Goal: Information Seeking & Learning: Learn about a topic

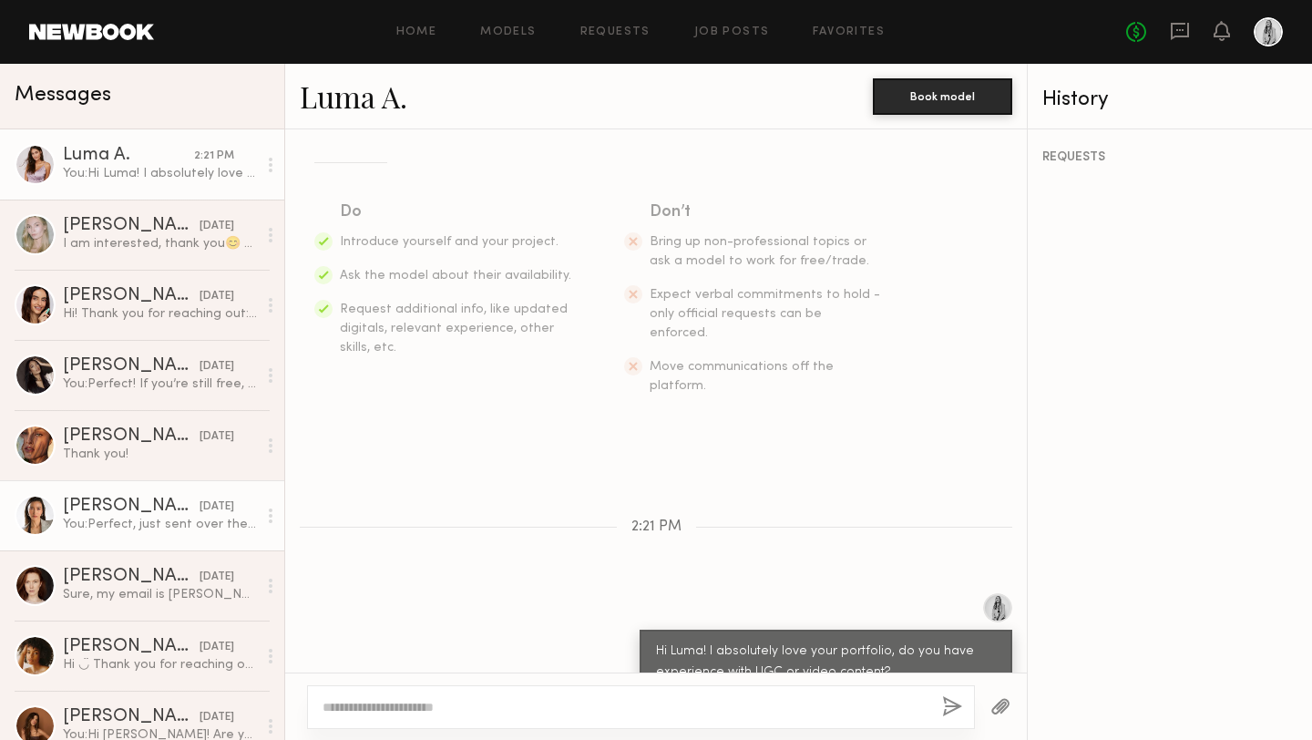
scroll to position [21, 0]
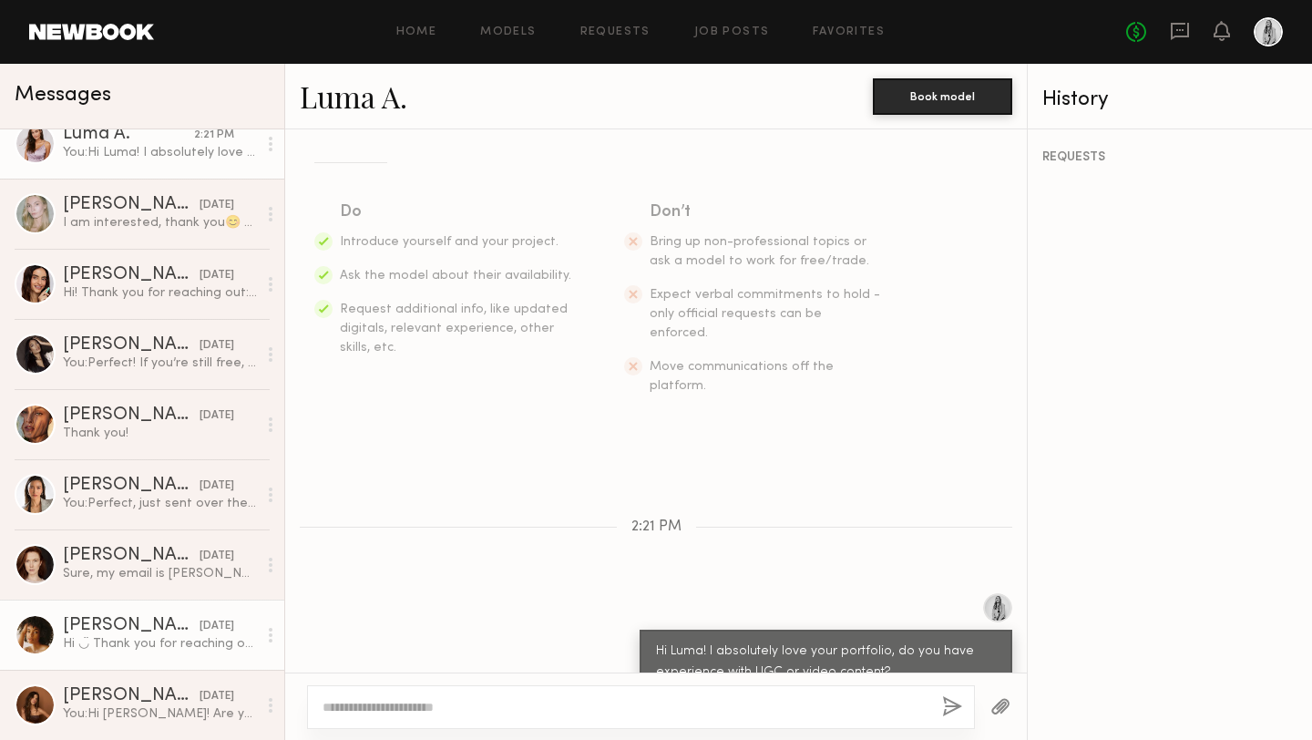
click at [111, 622] on div "Demi G." at bounding box center [131, 626] width 137 height 18
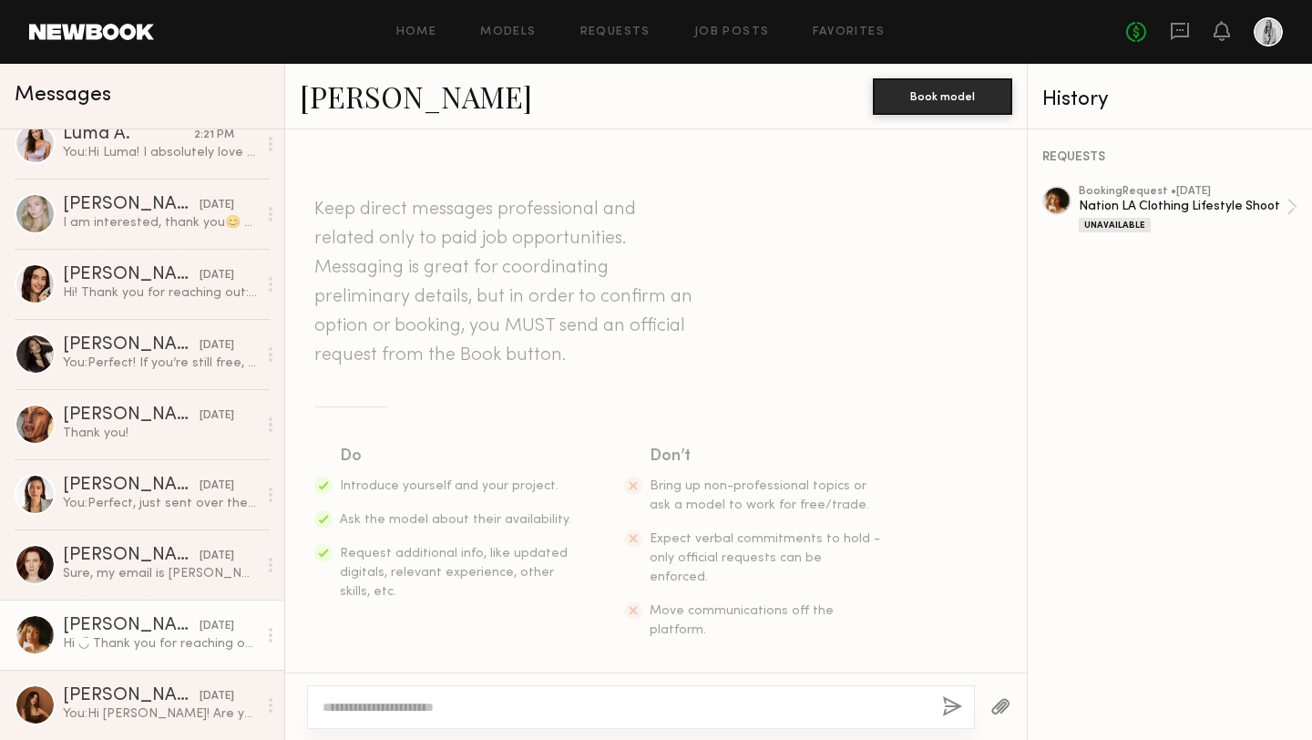
scroll to position [441, 0]
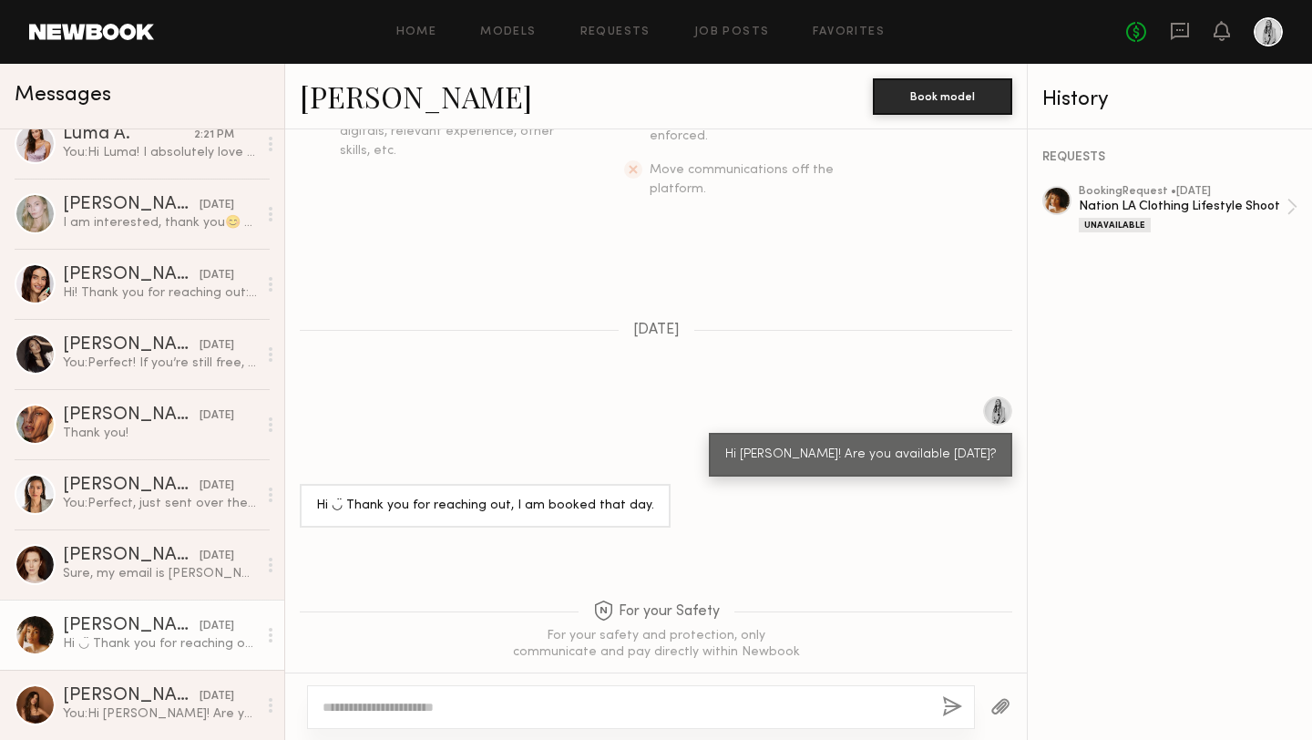
click at [353, 96] on link "Demi G." at bounding box center [416, 96] width 232 height 39
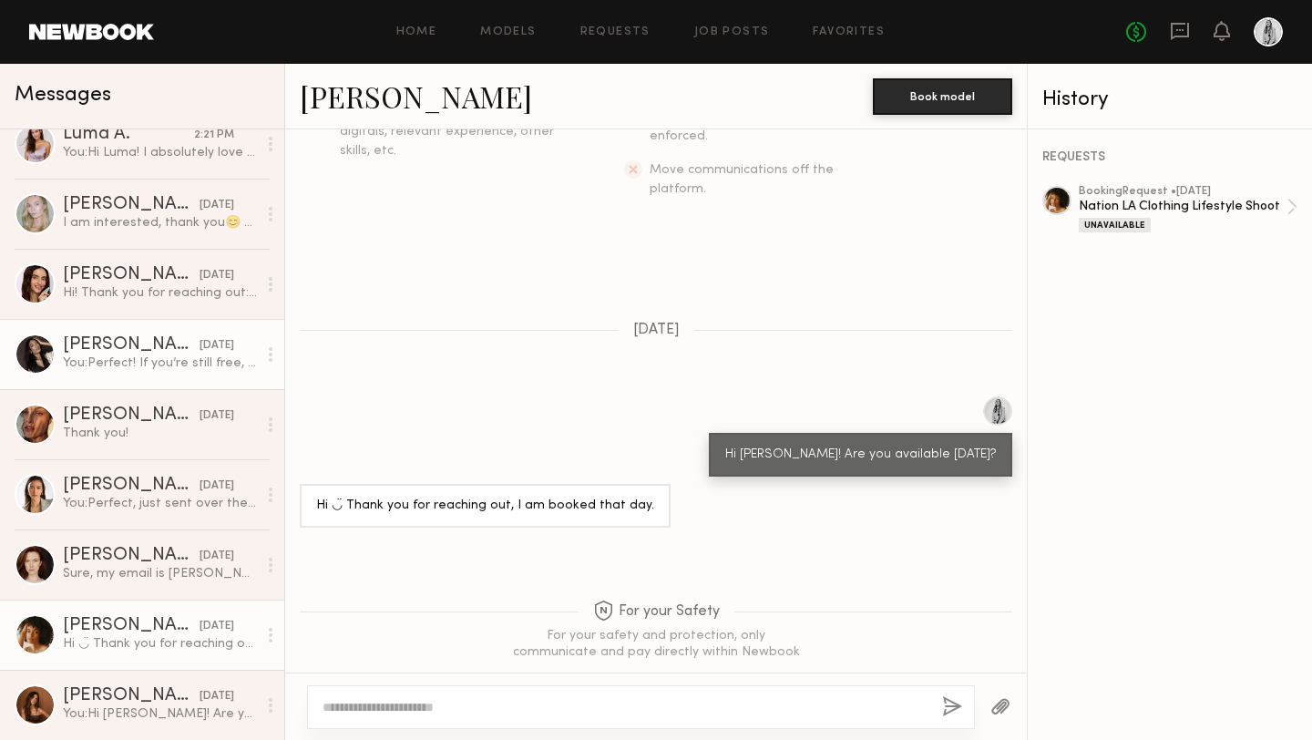
click at [159, 364] on div "You: Perfect! If you’re still free, I’d love to book you for a social shoot in …" at bounding box center [160, 362] width 194 height 17
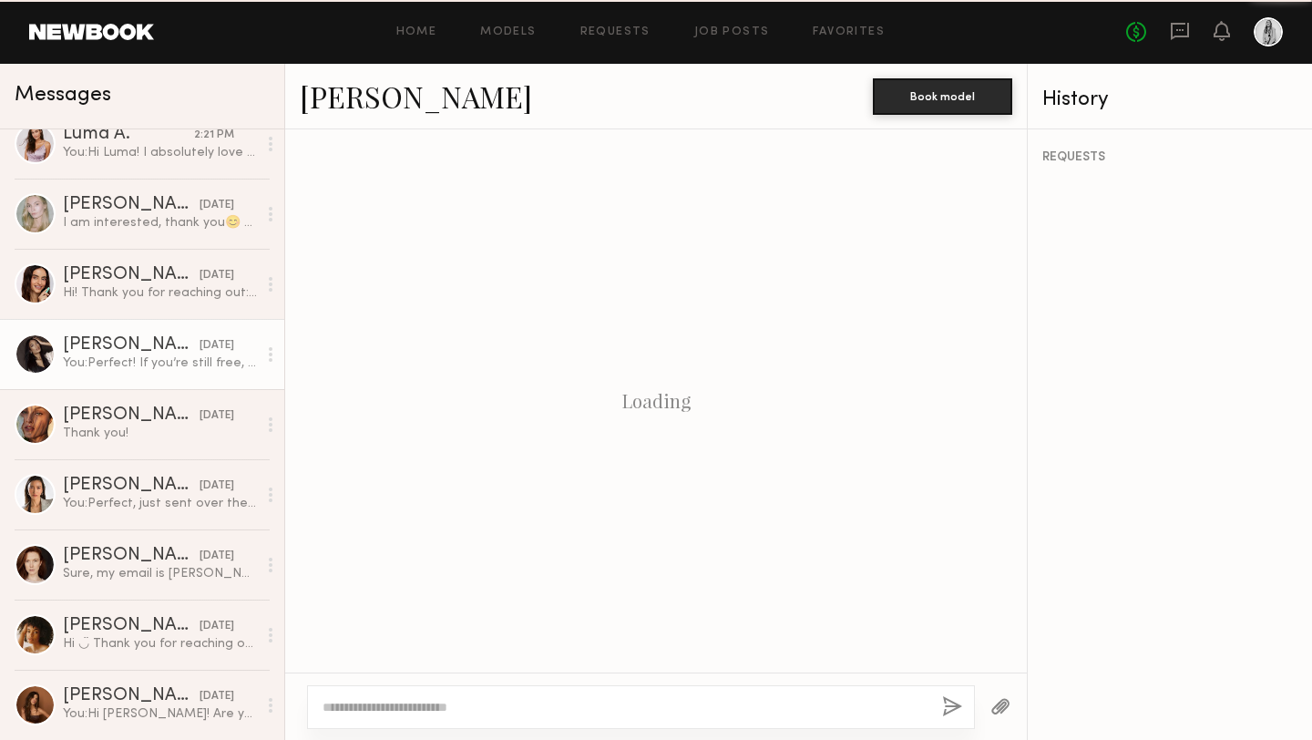
scroll to position [750, 0]
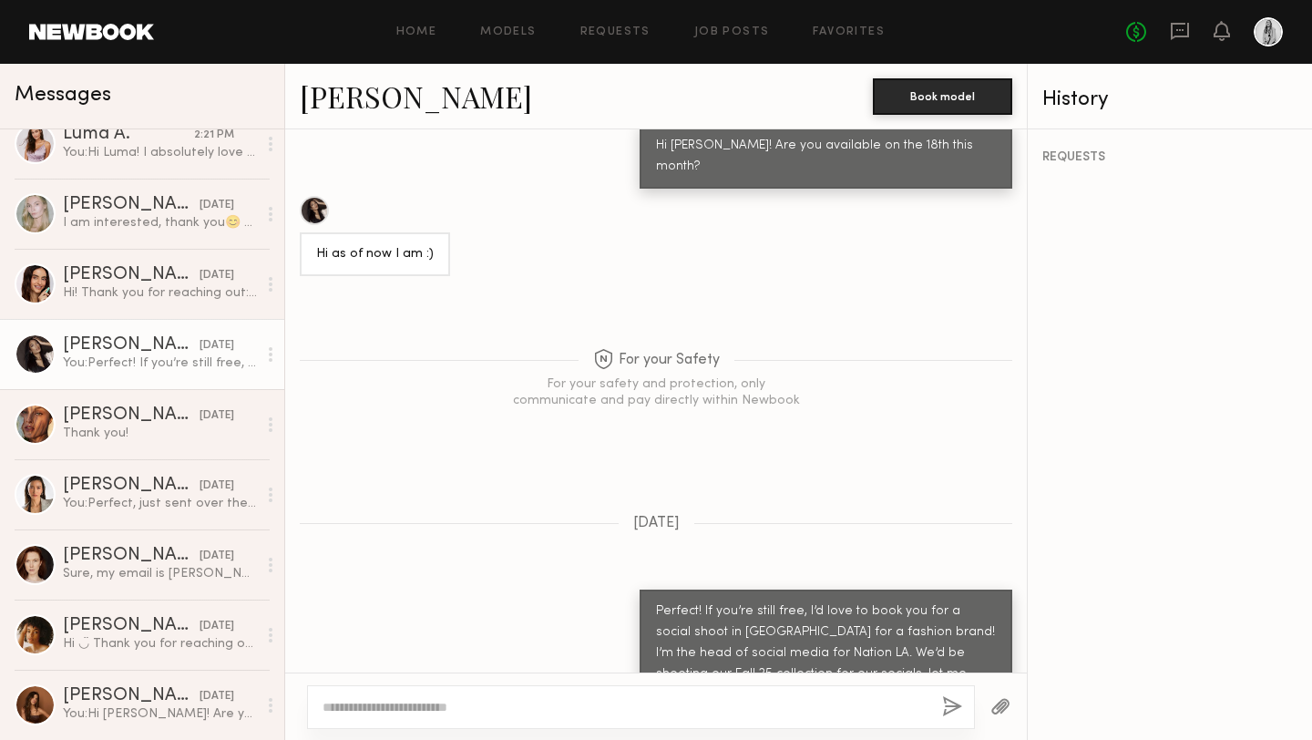
click at [345, 97] on link "Mallory C." at bounding box center [416, 96] width 232 height 39
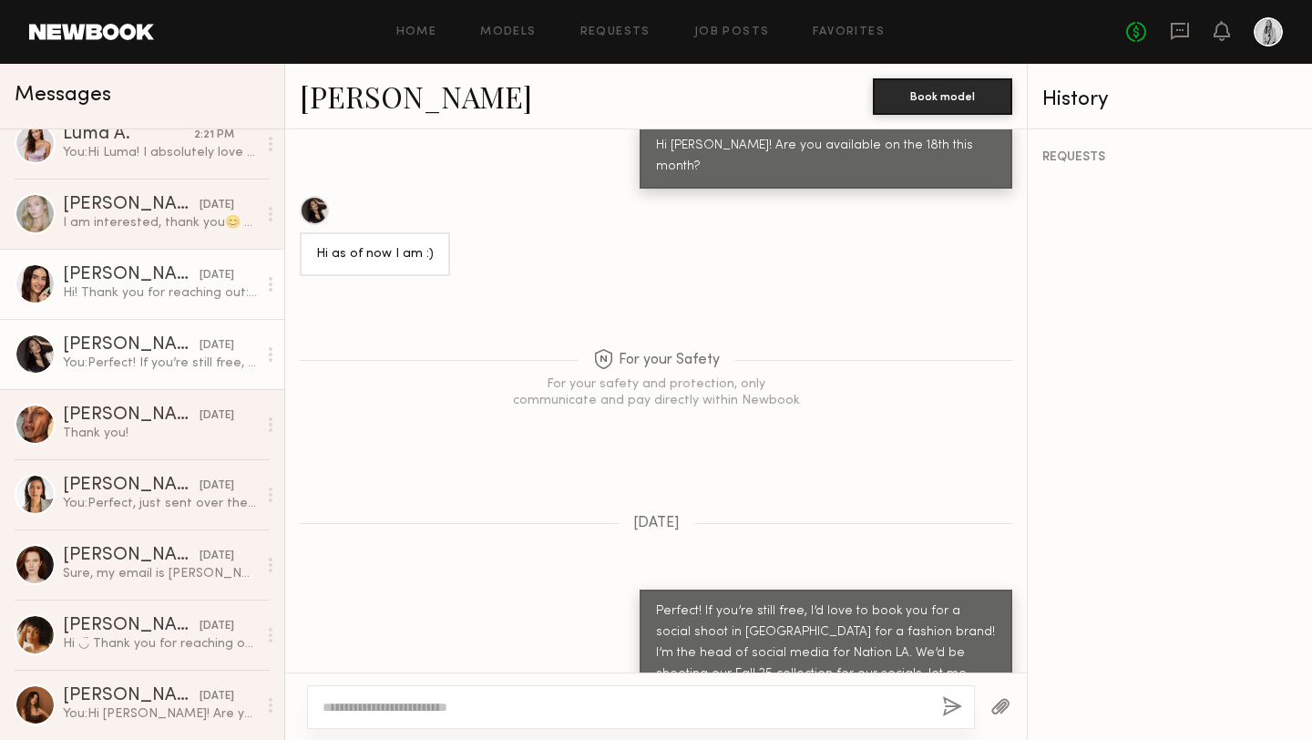
click at [196, 298] on div "Hi! Thank you for reaching out:) this month I’m only available on the weekends.…" at bounding box center [160, 292] width 194 height 17
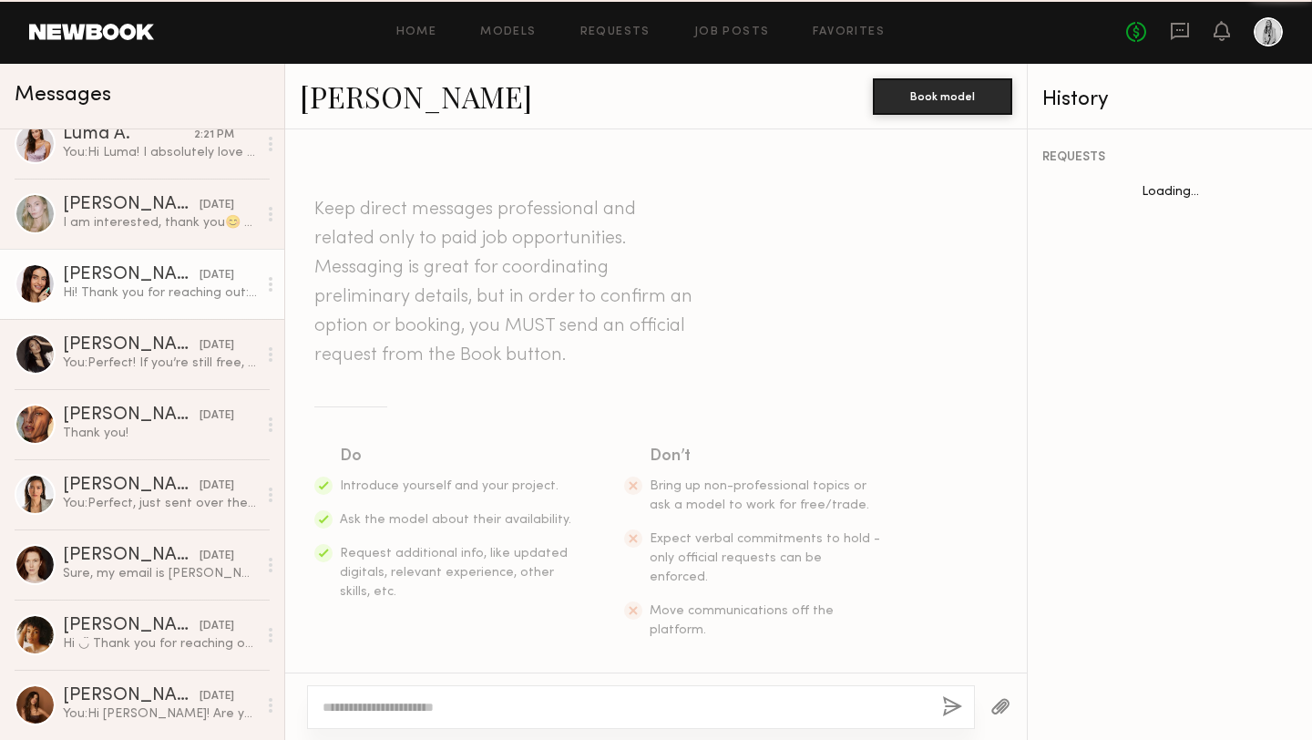
scroll to position [337, 0]
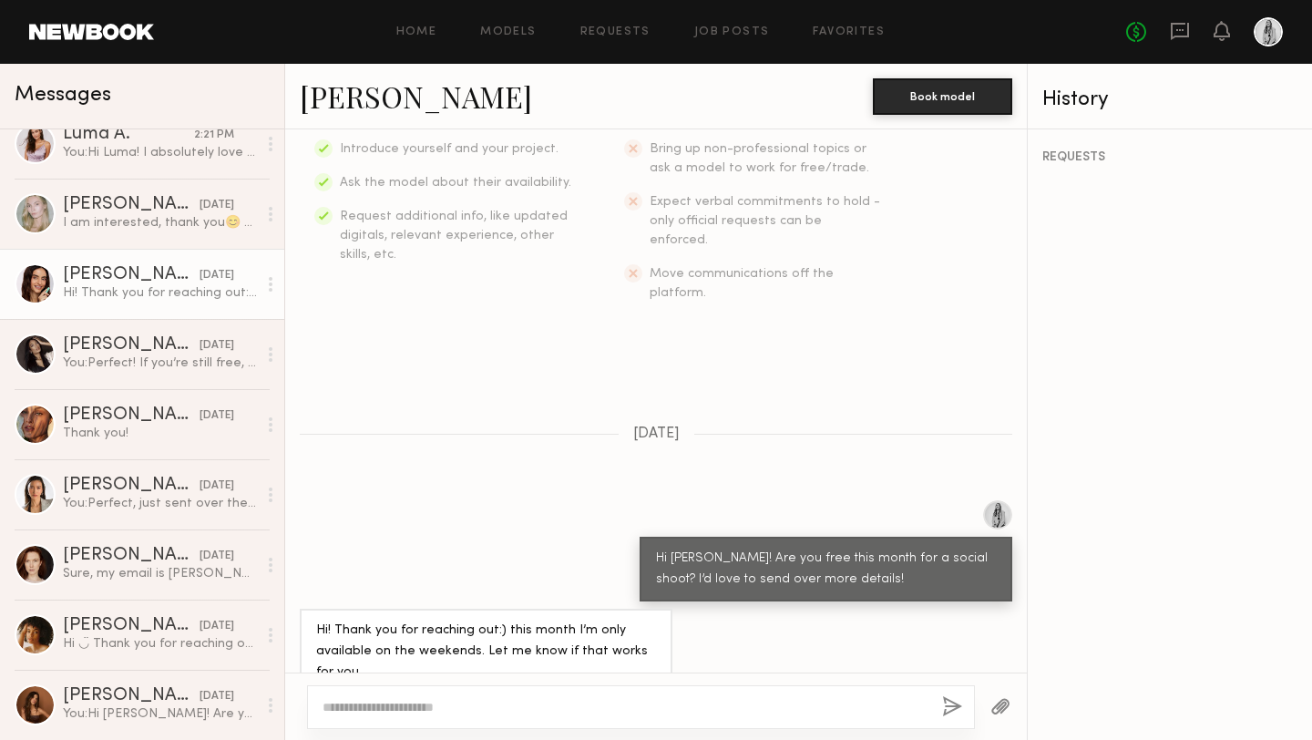
click at [360, 110] on link "Anna S." at bounding box center [416, 96] width 232 height 39
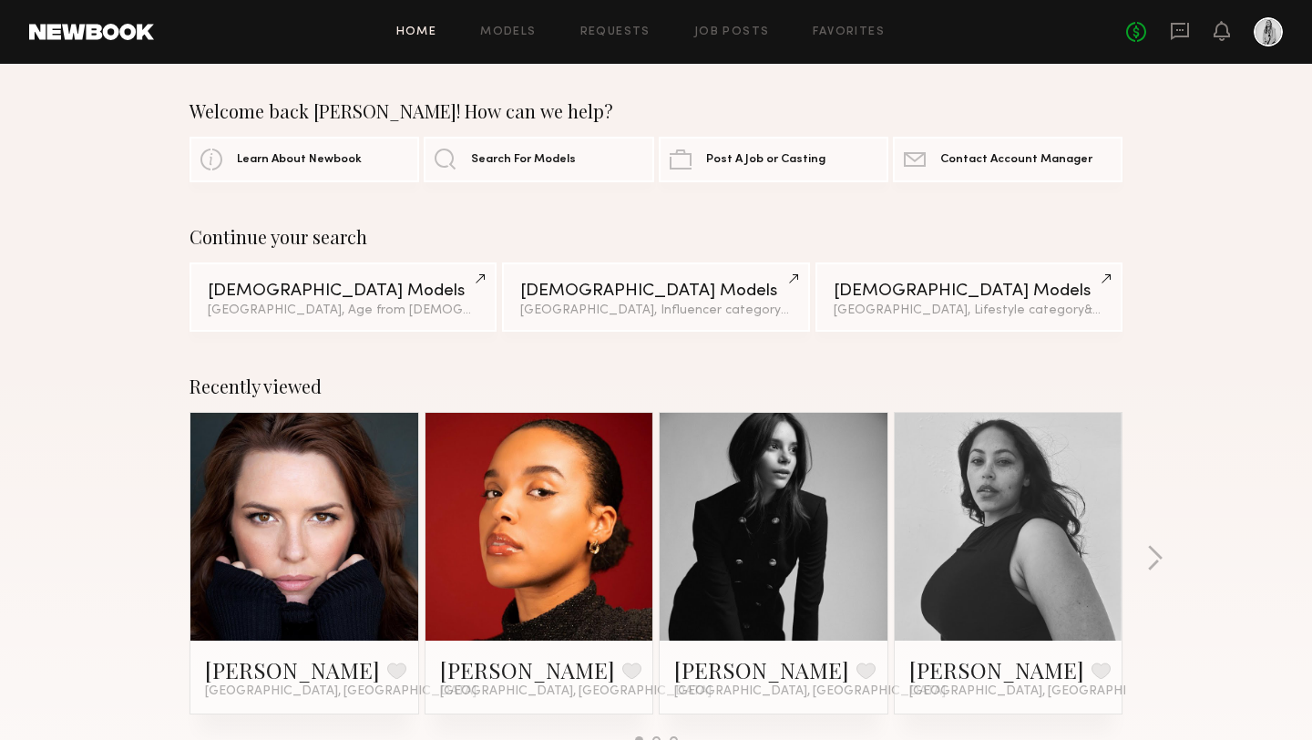
scroll to position [541, 0]
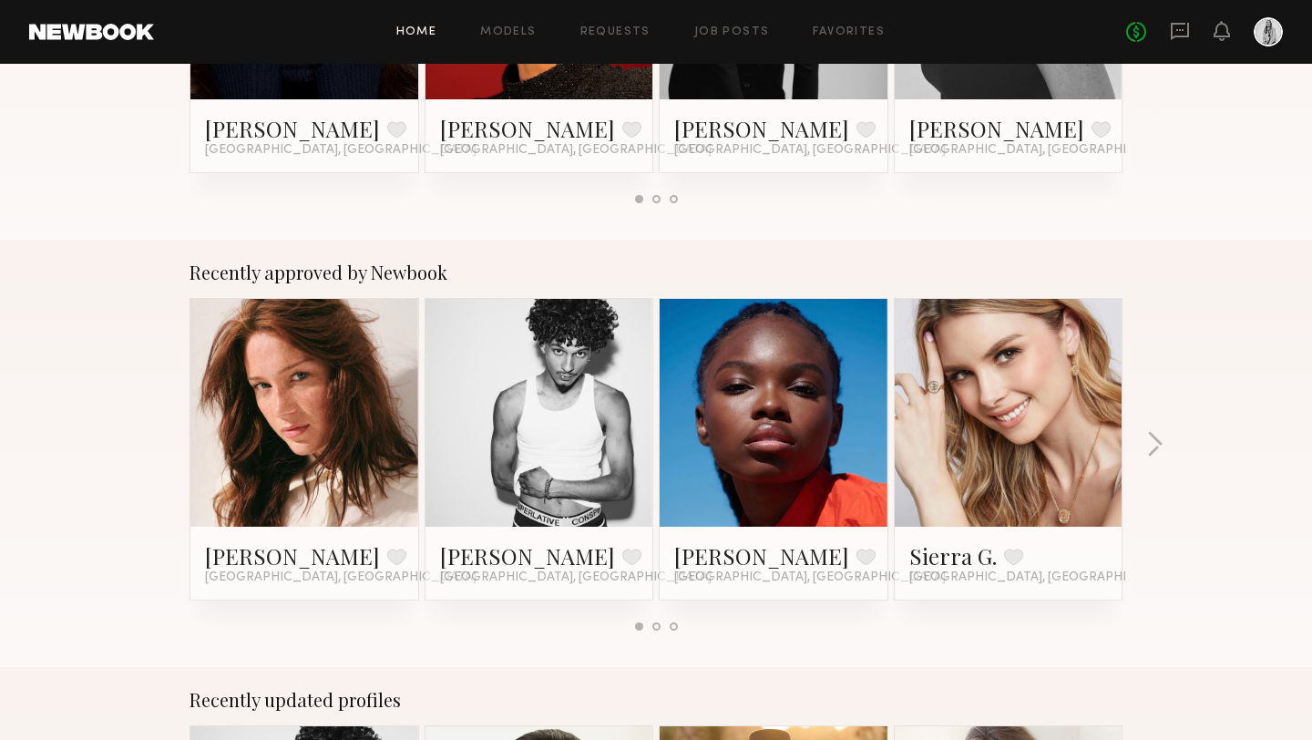
click at [383, 385] on div at bounding box center [304, 413] width 228 height 228
click at [254, 560] on link "Diana F." at bounding box center [292, 555] width 175 height 29
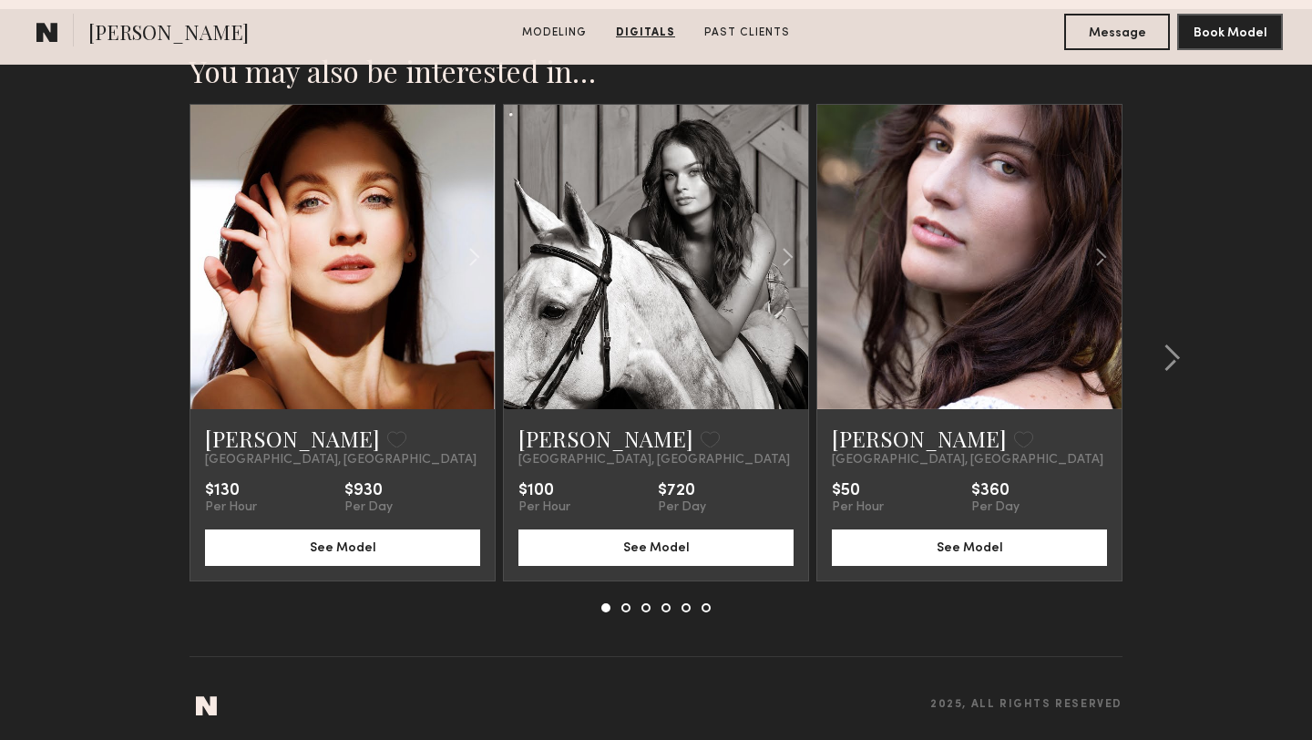
scroll to position [2789, 0]
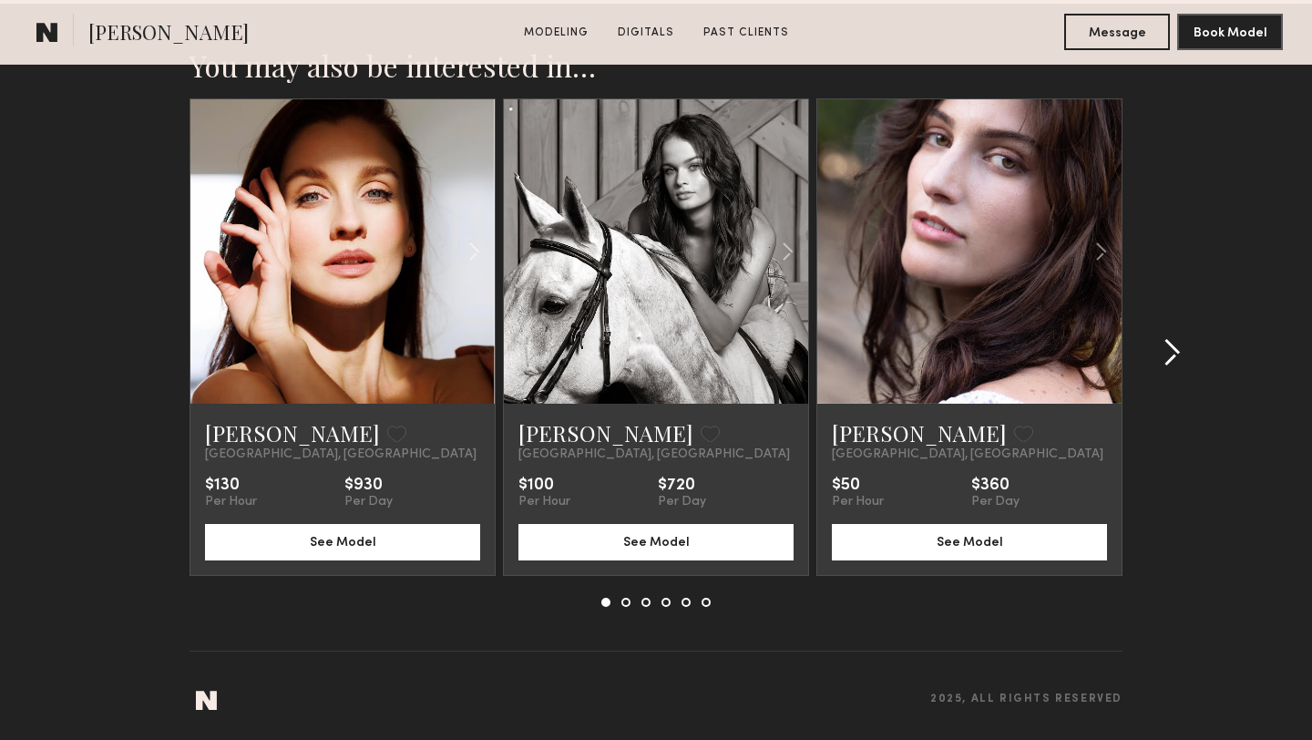
click at [1158, 350] on button at bounding box center [1166, 352] width 29 height 29
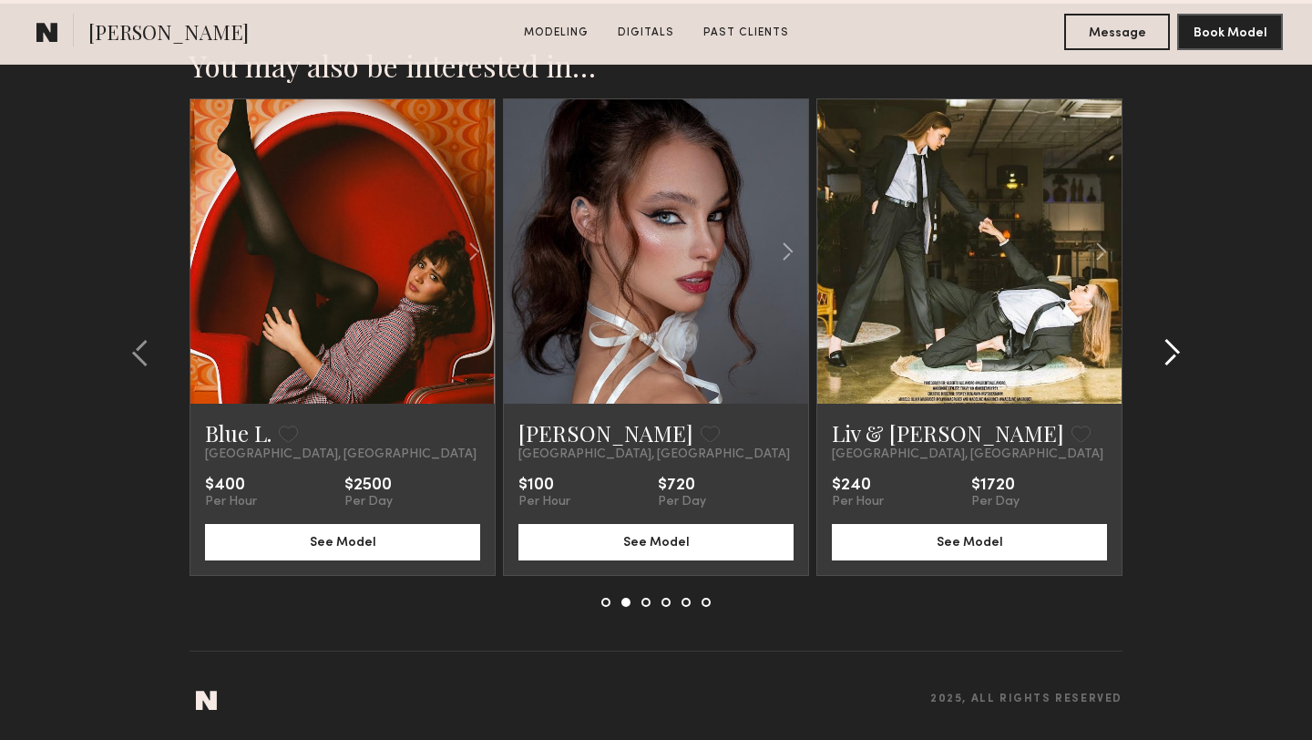
click at [1165, 353] on common-icon at bounding box center [1172, 352] width 18 height 29
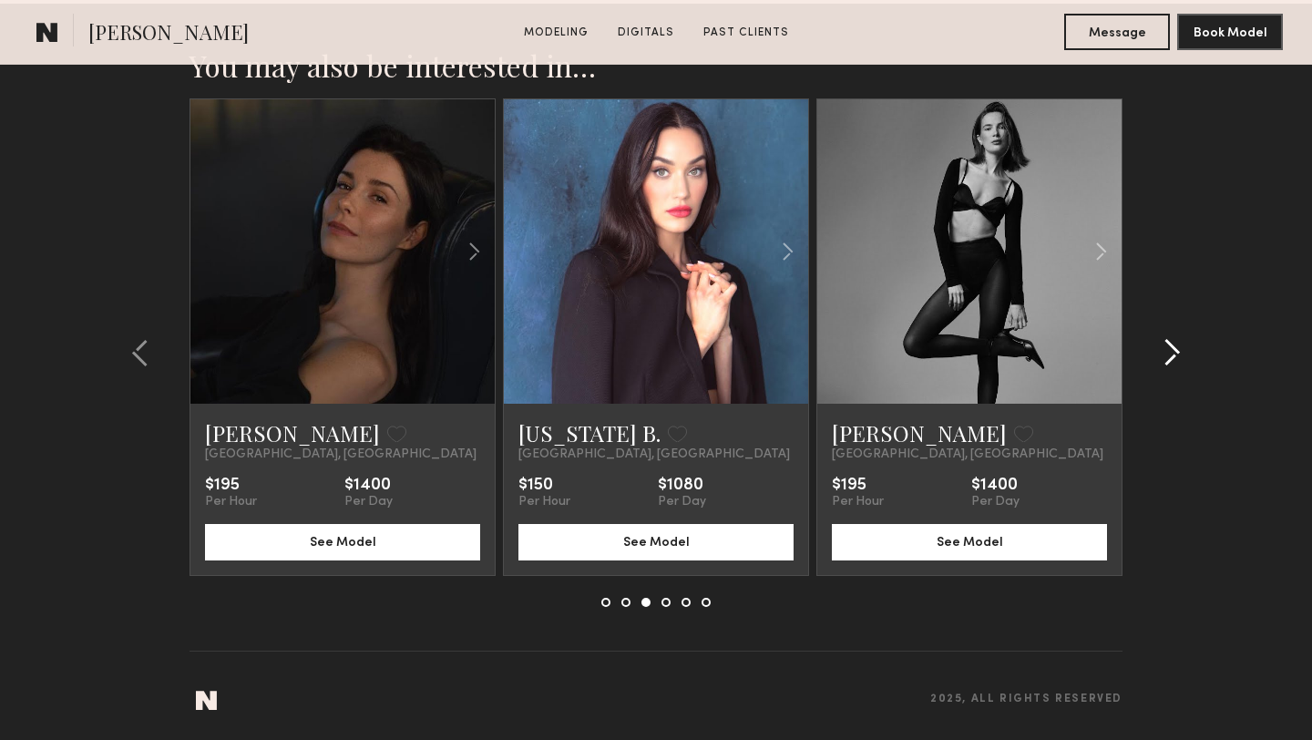
click at [1165, 353] on common-icon at bounding box center [1172, 352] width 18 height 29
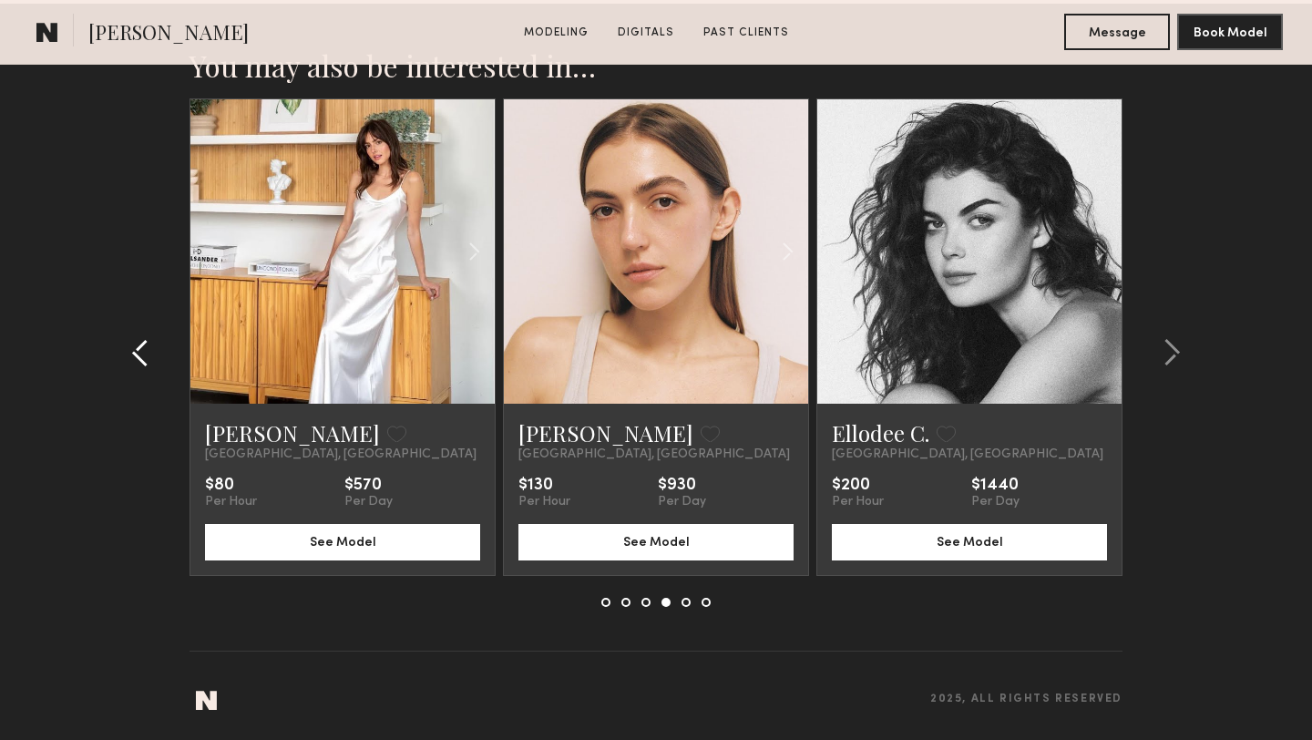
click at [137, 344] on common-icon at bounding box center [140, 352] width 18 height 29
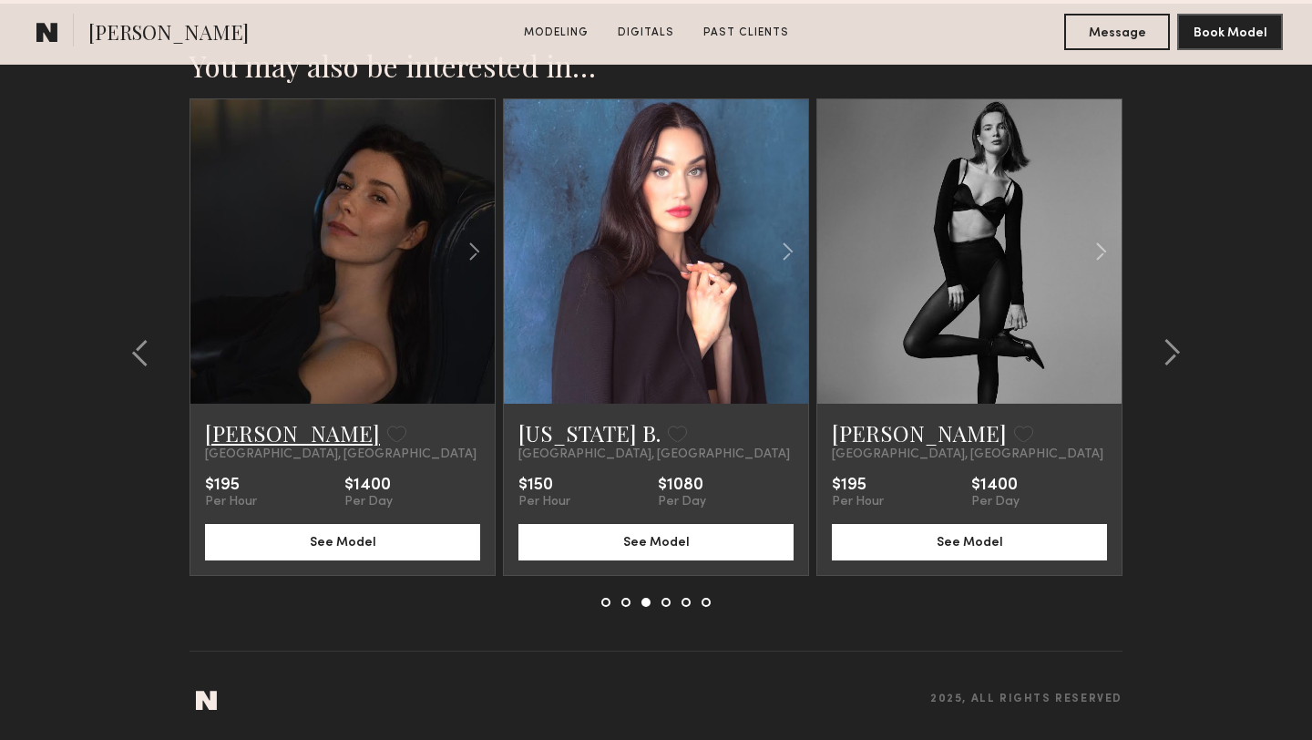
click at [245, 440] on link "Genevieve A." at bounding box center [292, 432] width 175 height 29
click at [1163, 337] on div at bounding box center [1166, 352] width 87 height 508
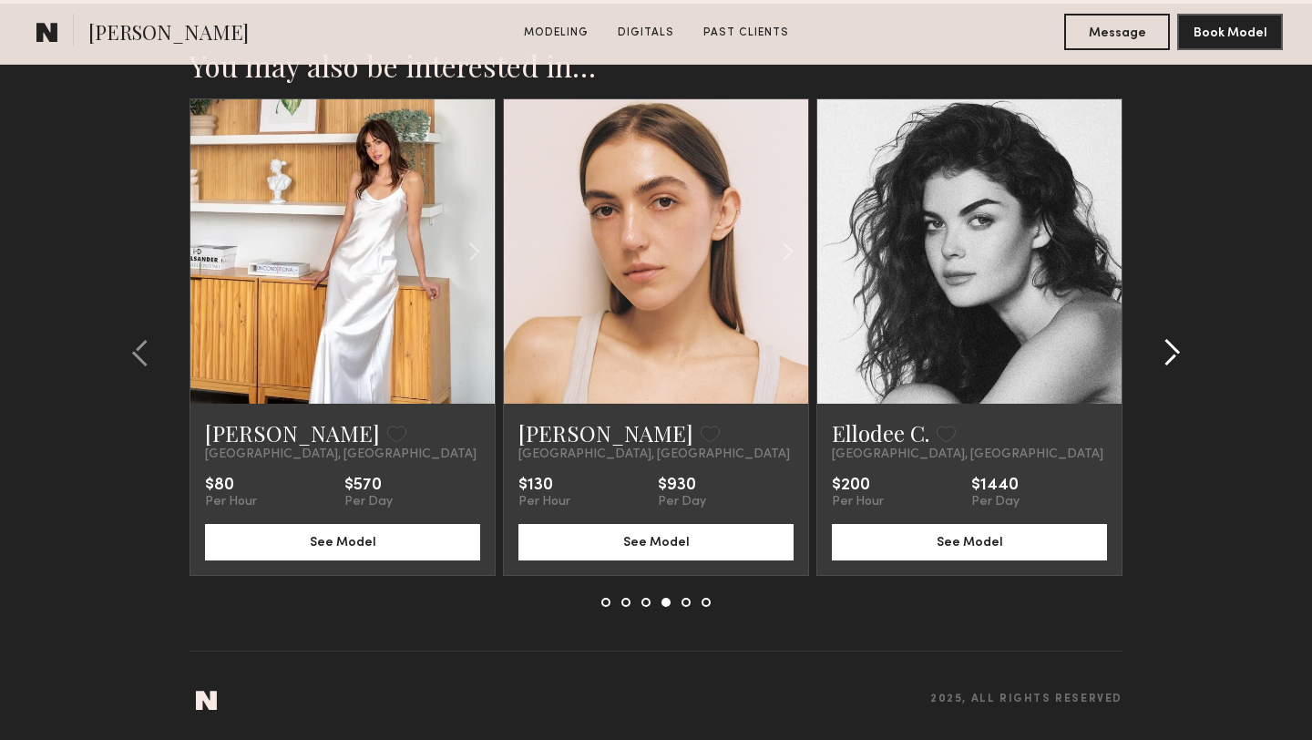
click at [1163, 337] on div at bounding box center [1166, 352] width 87 height 508
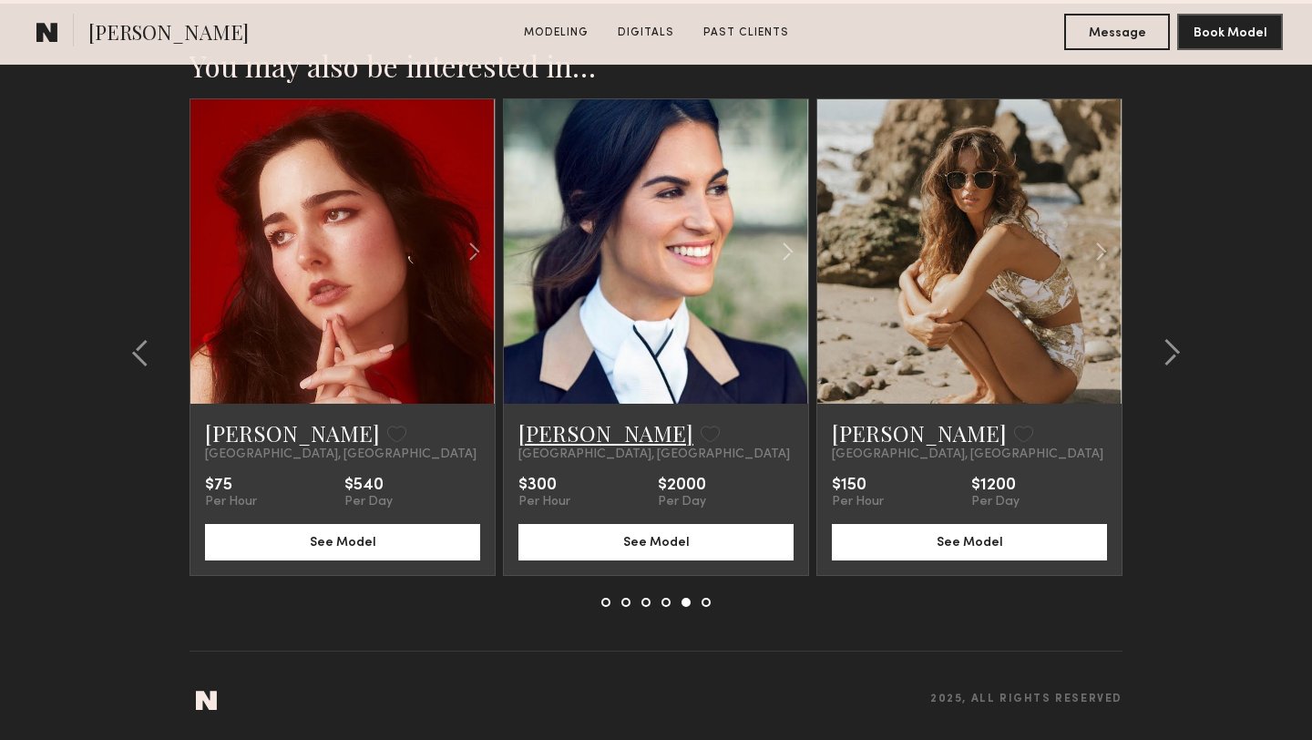
click at [543, 435] on link "Sarah B." at bounding box center [605, 432] width 175 height 29
click at [1174, 348] on common-icon at bounding box center [1172, 352] width 18 height 29
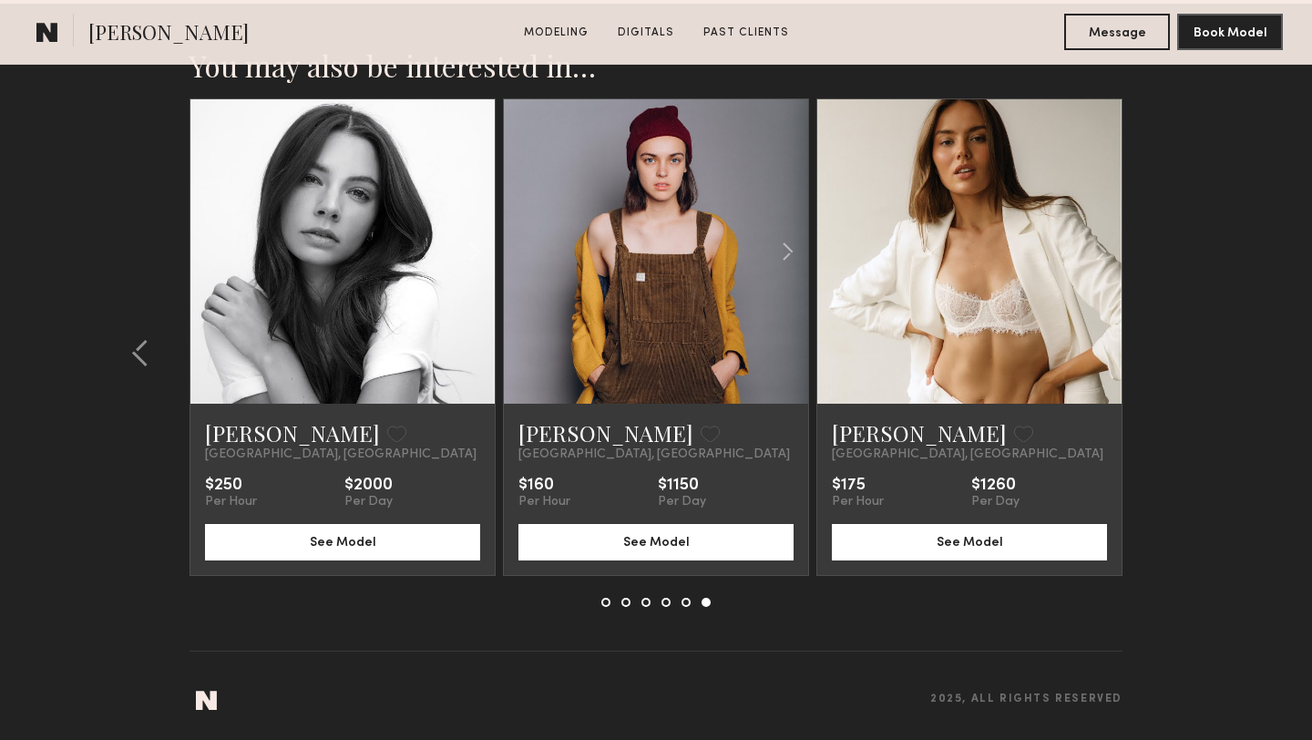
click at [49, 35] on common-icon at bounding box center [47, 32] width 22 height 24
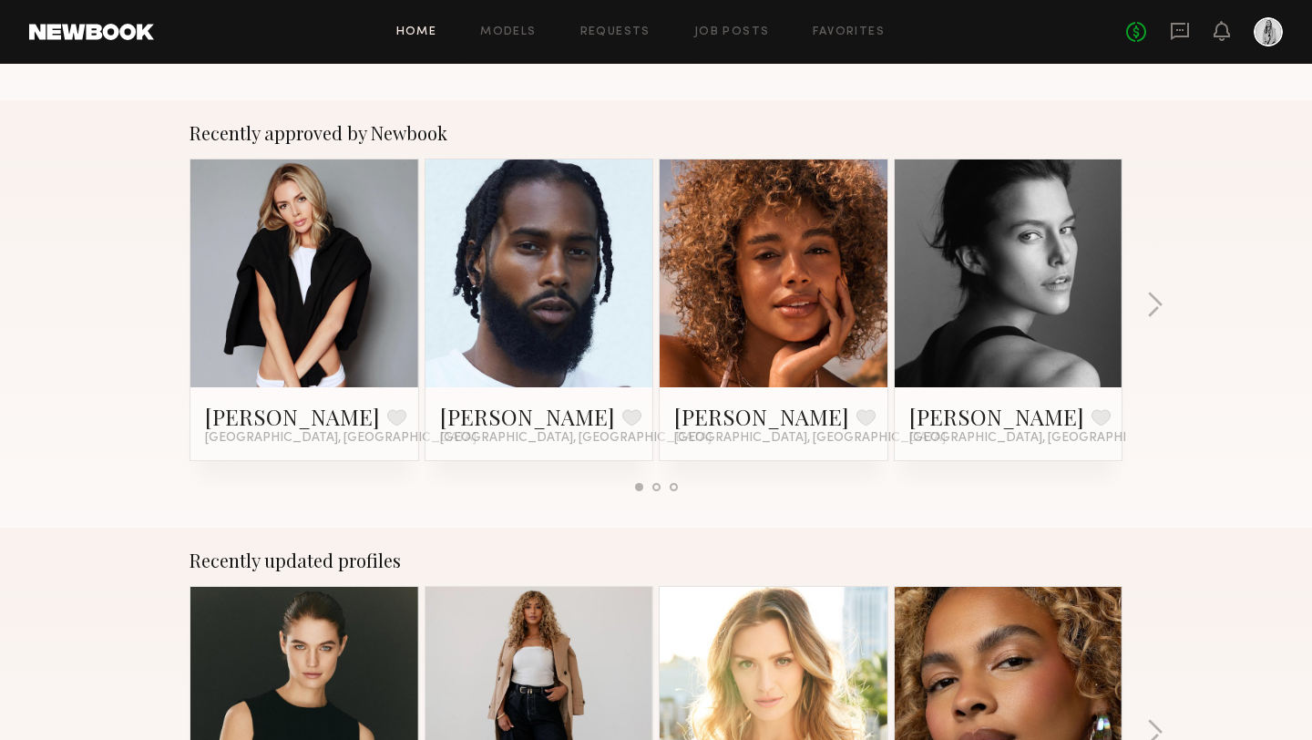
scroll to position [678, 0]
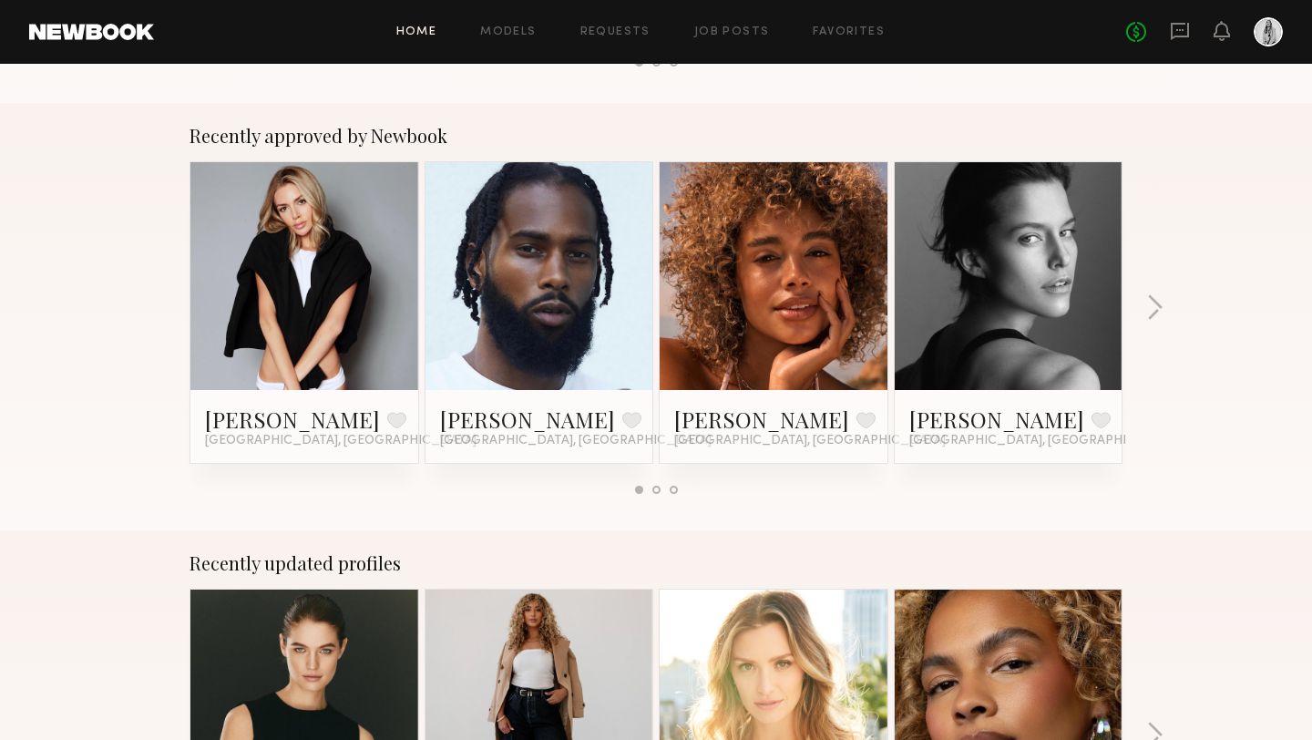
click at [729, 211] on link at bounding box center [773, 276] width 111 height 228
click at [1149, 293] on div "Recently approved by Newbook Jessica E. Favorite Miami, FL Allante B. Favorite …" at bounding box center [656, 316] width 1312 height 427
click at [1149, 301] on button "button" at bounding box center [1154, 309] width 17 height 30
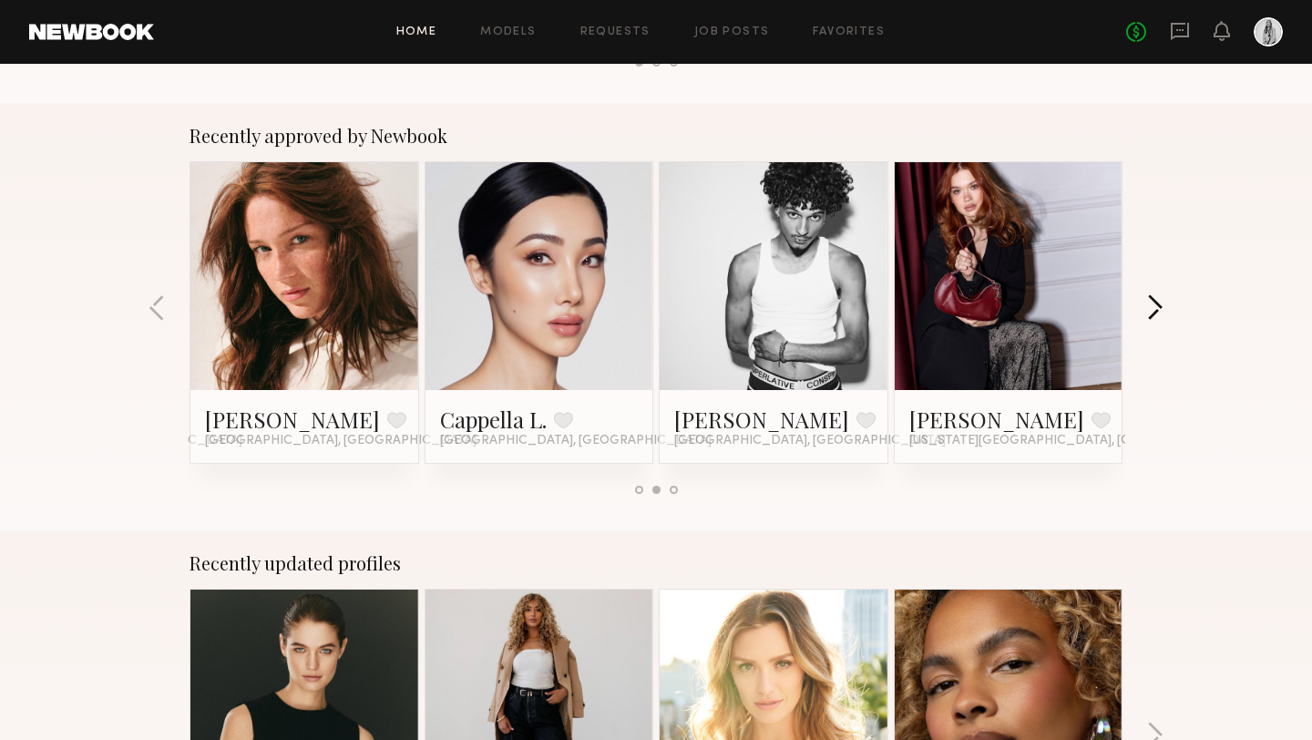
click at [1149, 301] on button "button" at bounding box center [1154, 309] width 17 height 30
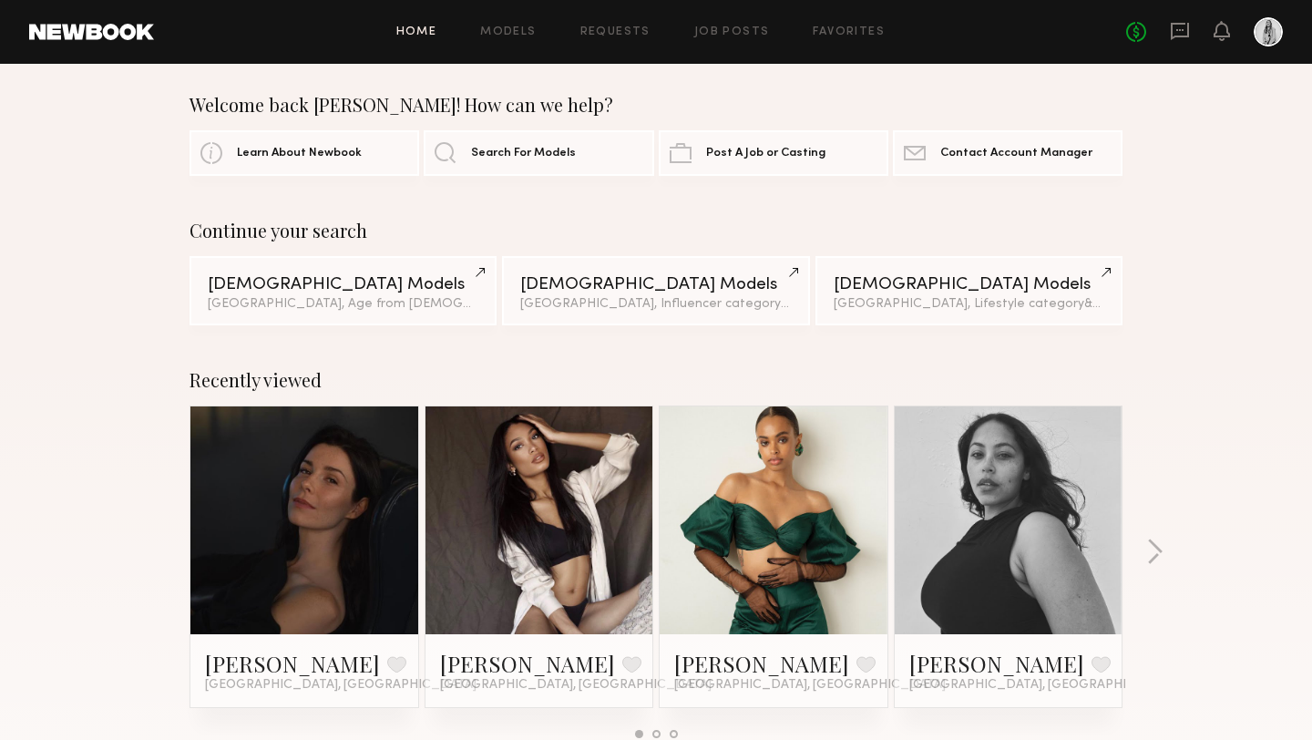
scroll to position [0, 0]
